Goal: Book appointment/travel/reservation

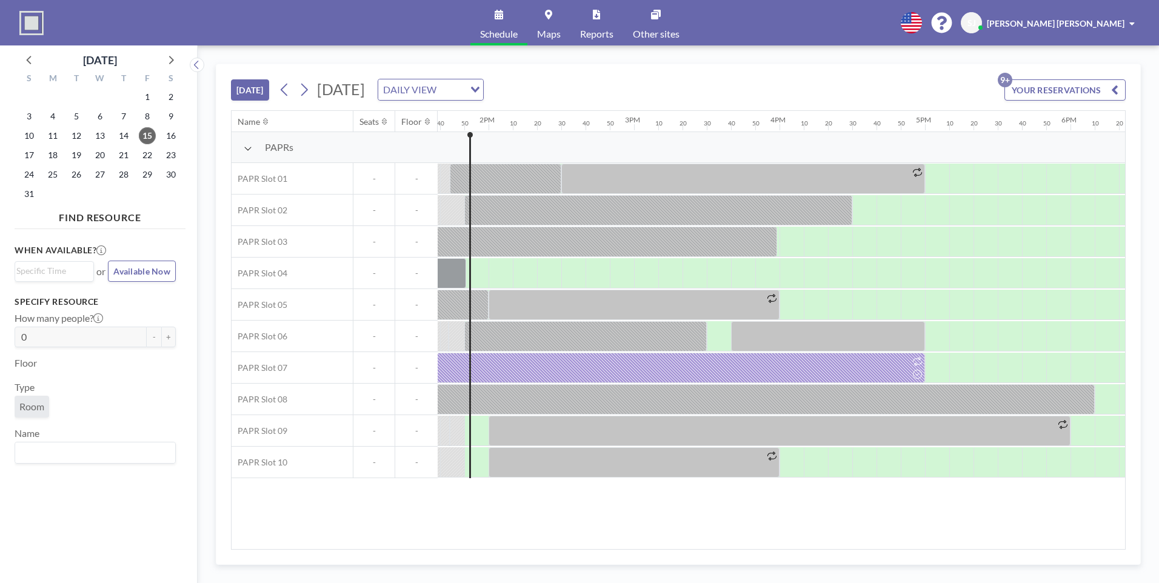
scroll to position [0, 1988]
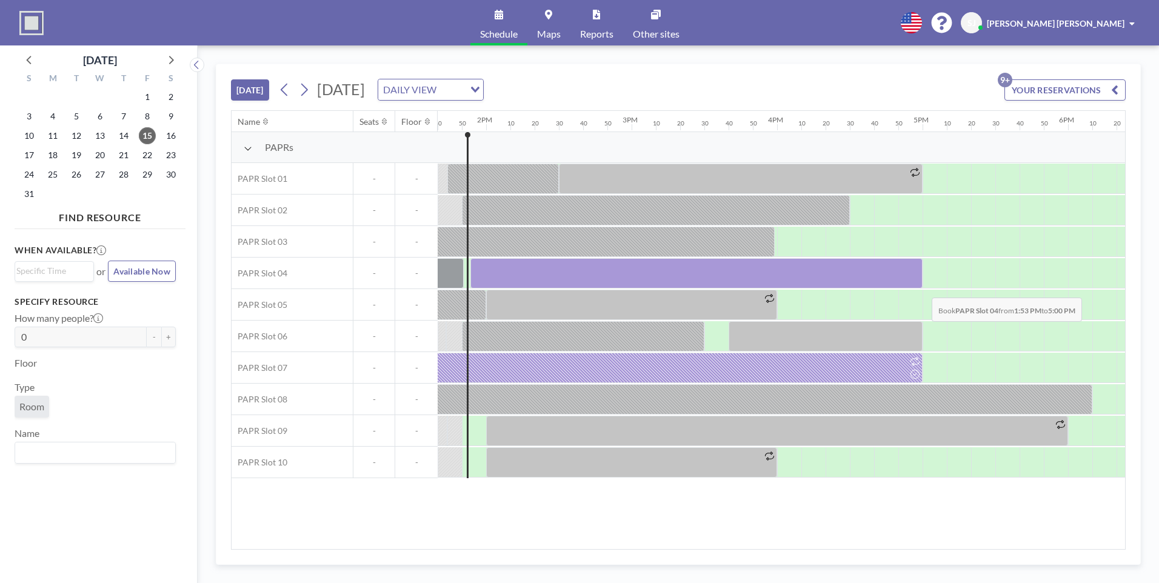
drag, startPoint x: 476, startPoint y: 276, endPoint x: 922, endPoint y: 288, distance: 446.2
click at [922, 288] on div at bounding box center [195, 274] width 3491 height 32
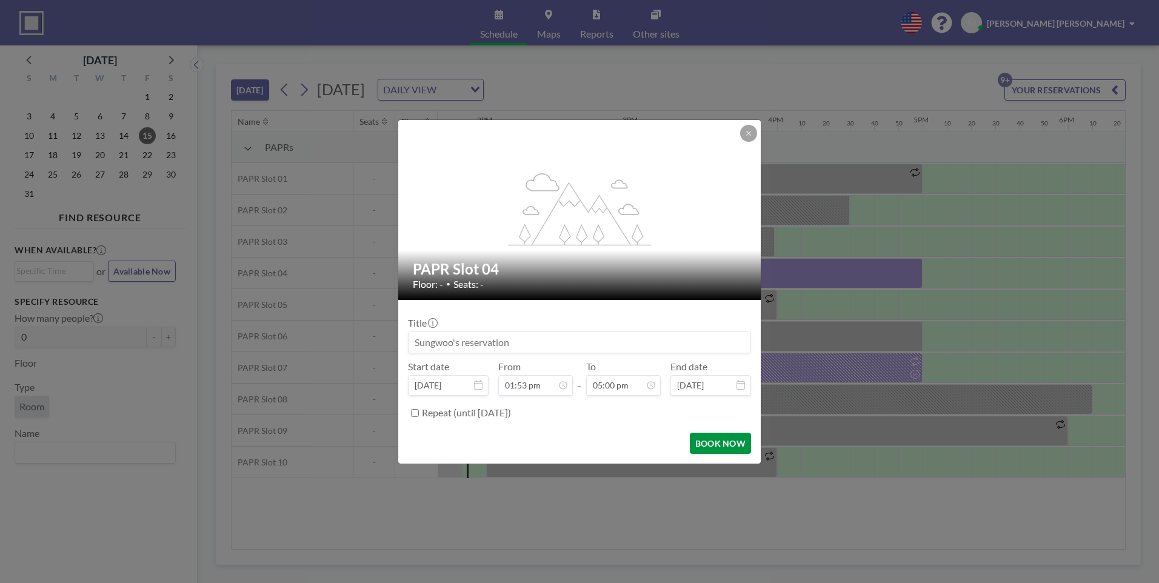
click at [710, 447] on button "BOOK NOW" at bounding box center [720, 443] width 61 height 21
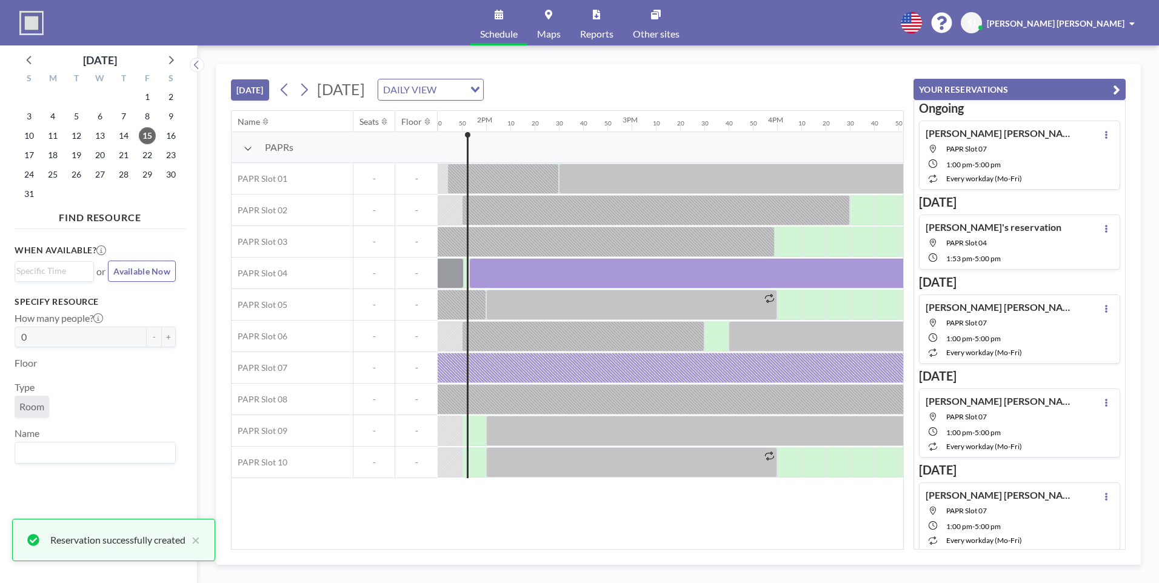
click at [1124, 65] on div "YOUR RESERVATIONS Ongoing Sungwoo Jo PAPR Slot 07 1:00 PM - 5:00 PM every workd…" at bounding box center [1015, 306] width 222 height 485
click at [1113, 84] on icon "button" at bounding box center [1116, 89] width 7 height 15
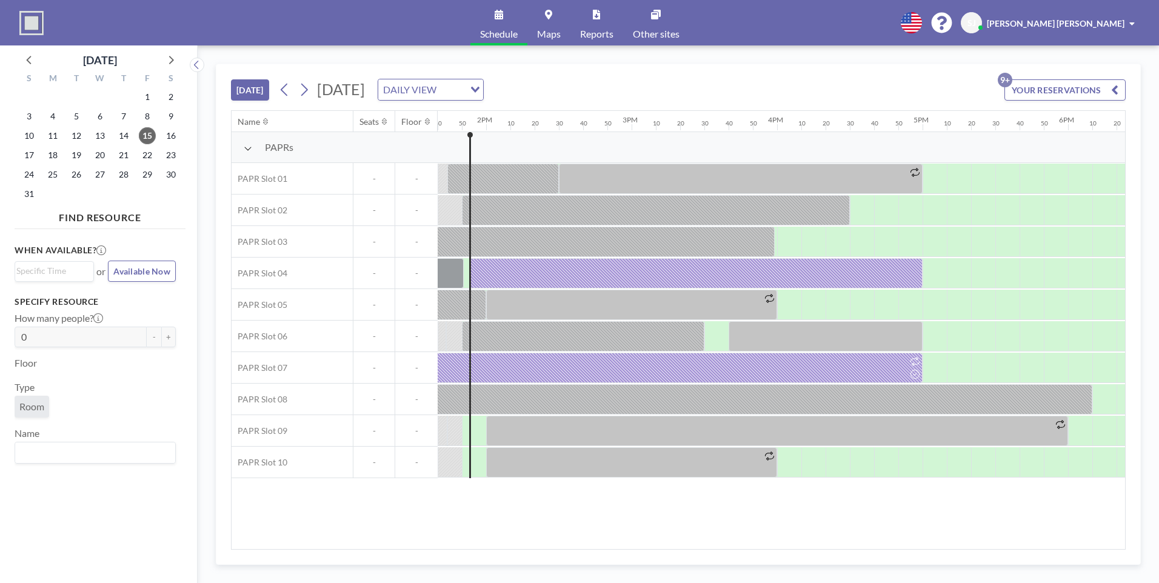
click at [704, 87] on div "[DATE] [DATE] DAILY VIEW Loading... YOUR RESERVATIONS 9+" at bounding box center [678, 87] width 895 height 46
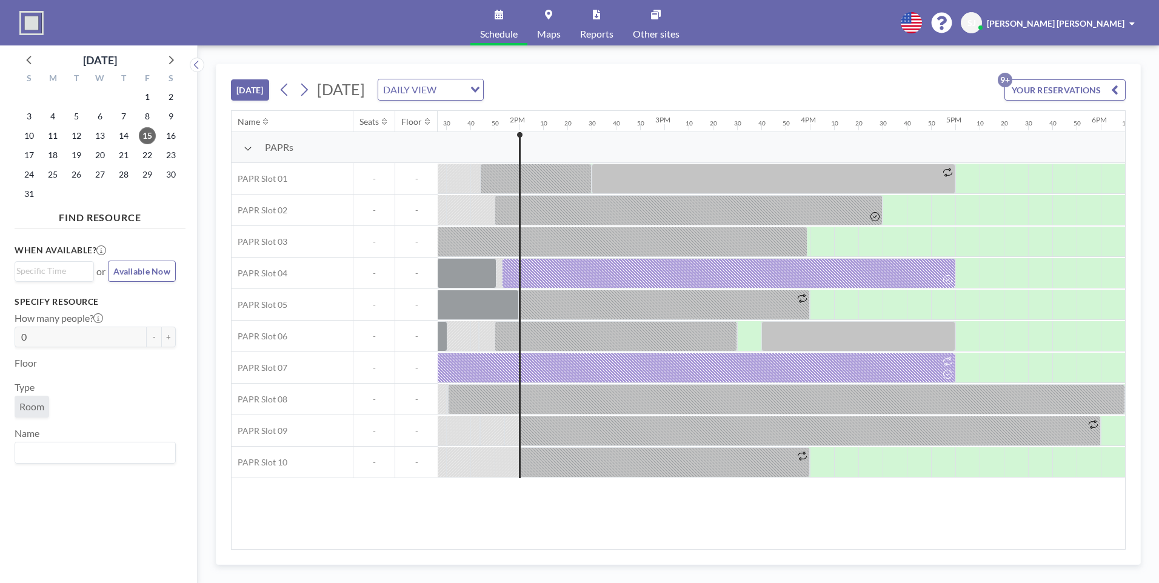
scroll to position [0, 2012]
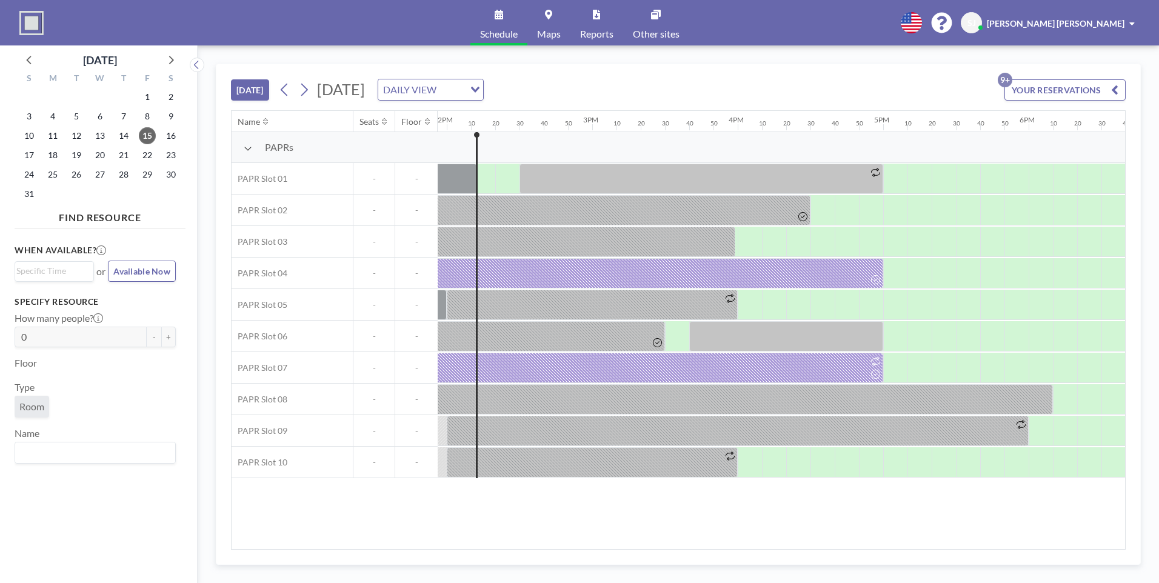
scroll to position [0, 2036]
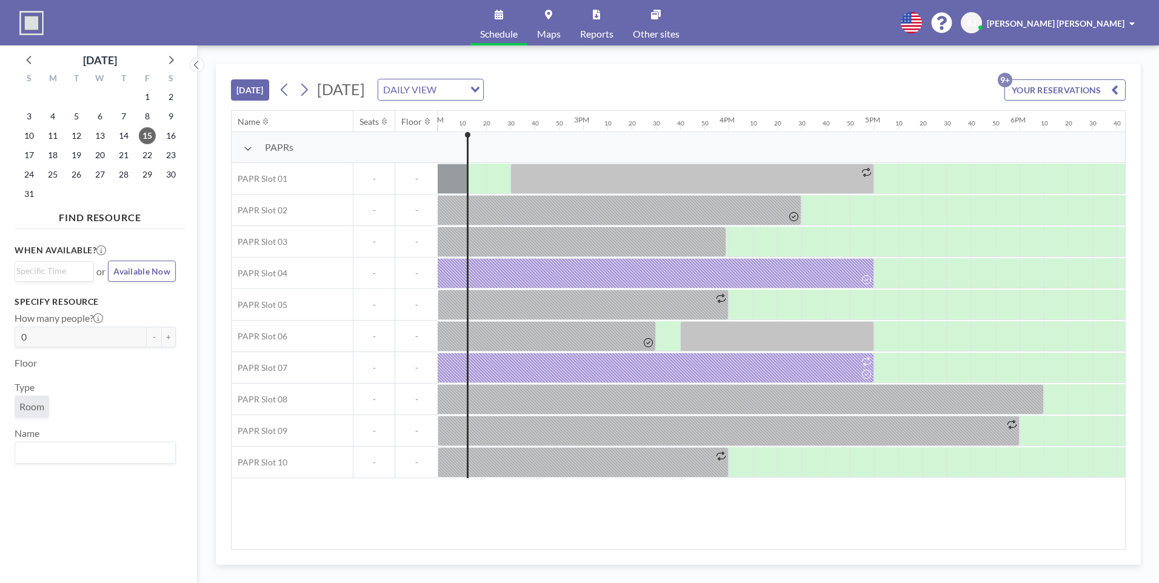
click at [741, 82] on div "[DATE] [DATE] DAILY VIEW Loading... YOUR RESERVATIONS 9+" at bounding box center [678, 87] width 895 height 46
